Goal: Transaction & Acquisition: Purchase product/service

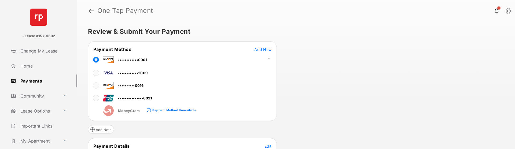
scroll to position [42, 0]
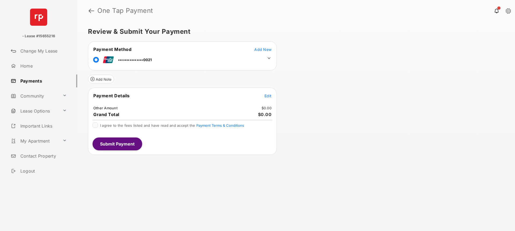
click at [267, 97] on span "Edit" at bounding box center [267, 96] width 7 height 5
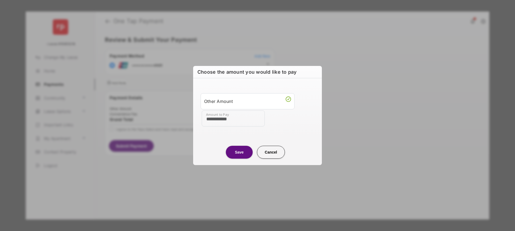
type input "**********"
click at [242, 151] on button "Save" at bounding box center [239, 152] width 27 height 13
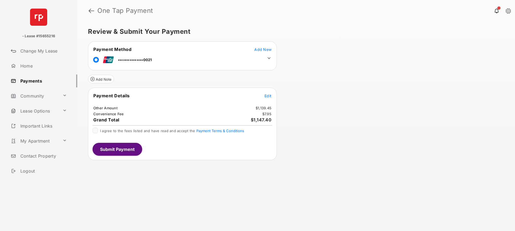
click at [269, 58] on icon at bounding box center [269, 58] width 5 height 5
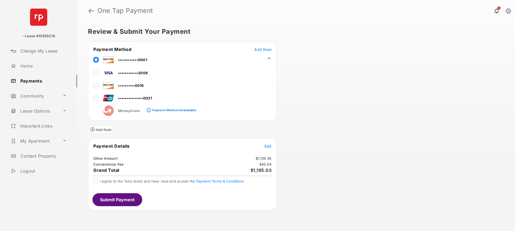
click at [303, 110] on div "Review & Submit Your Payment Payment Method Add New ••••••••••••0001 ••••••••••…" at bounding box center [296, 126] width 438 height 210
click at [248, 96] on div "••••••••••••0001 ••••••••••0016 •••••••••••••••0021 MoneyGram Payment Method Un…" at bounding box center [168, 90] width 161 height 51
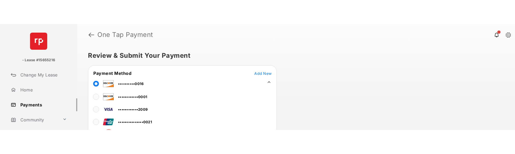
scroll to position [54, 0]
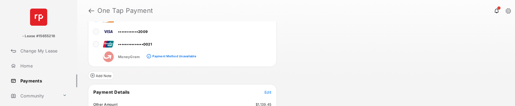
click at [270, 93] on span "Edit" at bounding box center [267, 92] width 7 height 5
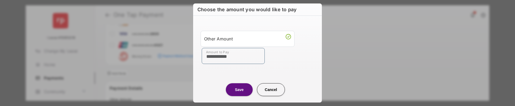
click at [243, 55] on input "**********" at bounding box center [233, 56] width 63 height 16
type input "**********"
click at [244, 91] on button "Save" at bounding box center [239, 89] width 27 height 13
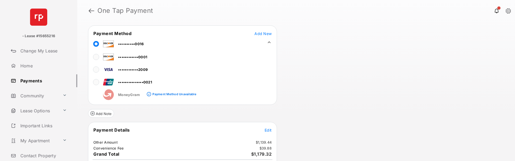
scroll to position [50, 0]
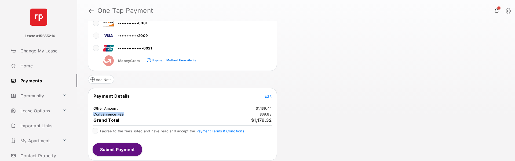
drag, startPoint x: 94, startPoint y: 115, endPoint x: 122, endPoint y: 115, distance: 27.6
click at [122, 115] on td "Convenience Fee" at bounding box center [108, 114] width 31 height 5
copy td "Convenience Fee"
drag, startPoint x: 94, startPoint y: 96, endPoint x: 129, endPoint y: 95, distance: 35.1
click at [129, 95] on span "Payment Details" at bounding box center [111, 96] width 36 height 5
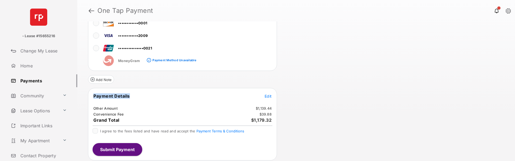
copy span "Payment Details"
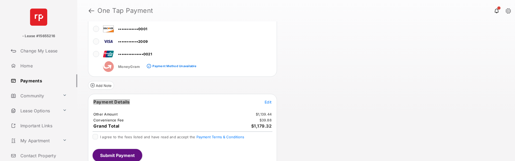
scroll to position [45, 0]
